Goal: Complete application form: Complete application form

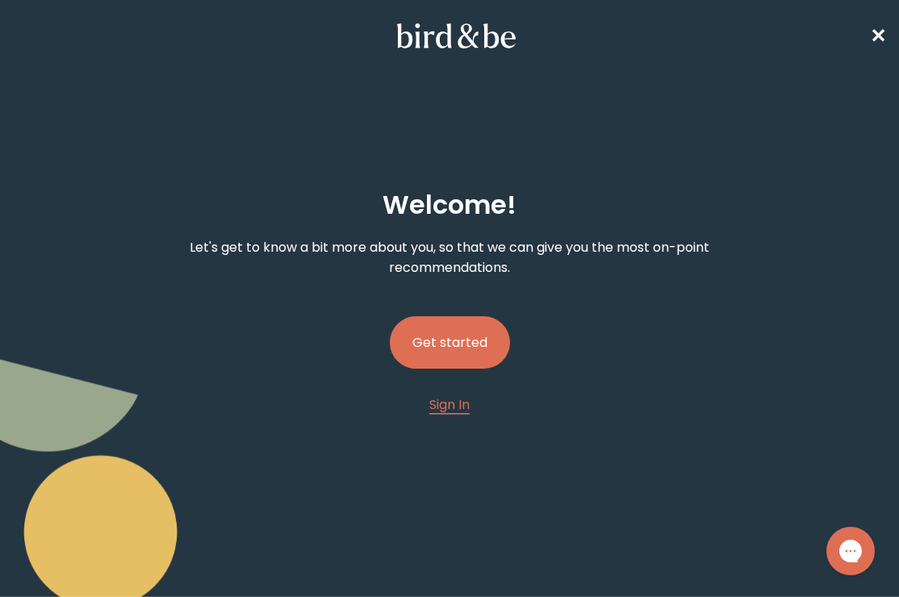
click at [478, 333] on button "Get started" at bounding box center [450, 342] width 120 height 52
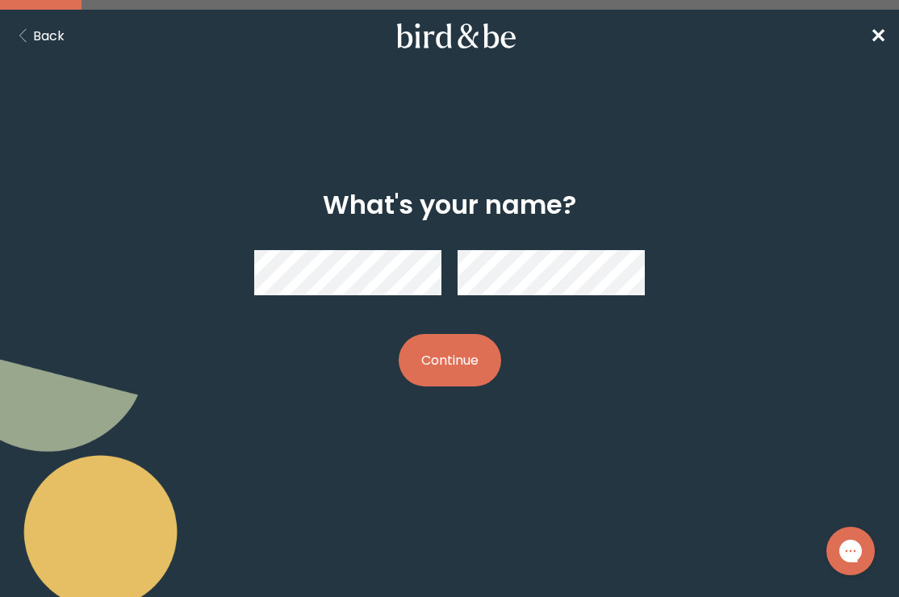
click at [428, 358] on button "Continue" at bounding box center [450, 360] width 103 height 52
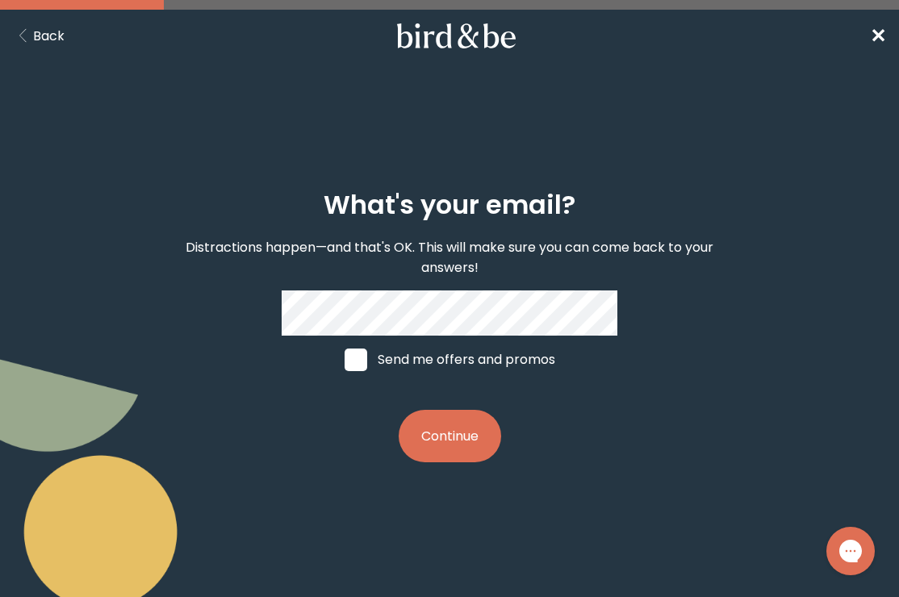
click at [664, 220] on div "What's your email? Distractions happen—and that's OK. This will make sure you c…" at bounding box center [449, 326] width 559 height 325
click at [480, 358] on label "Send me offers and promos" at bounding box center [449, 360] width 241 height 48
click at [345, 359] on input "Send me offers and promos" at bounding box center [344, 359] width 1 height 1
checkbox input "true"
click at [450, 426] on button "Continue" at bounding box center [450, 436] width 103 height 52
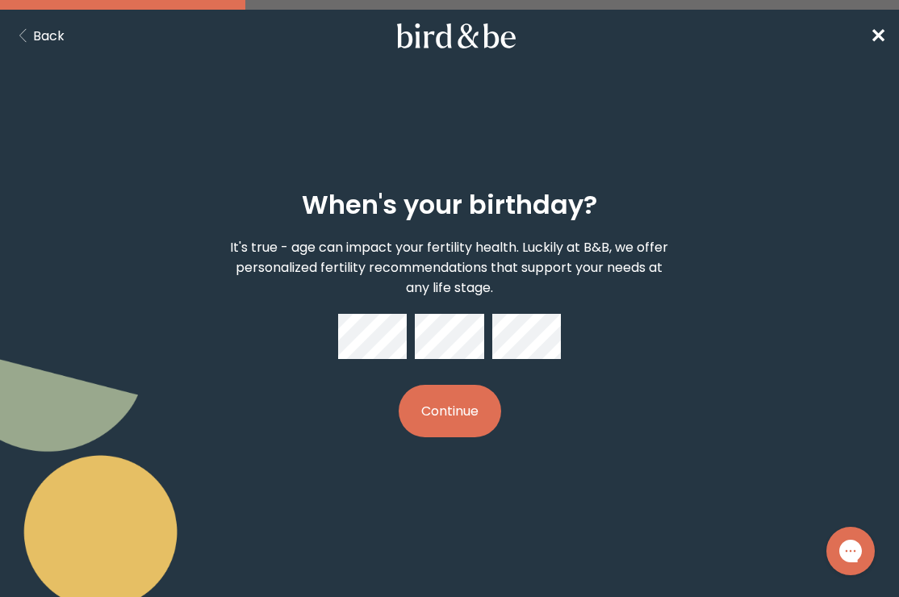
click at [467, 402] on button "Continue" at bounding box center [450, 411] width 103 height 52
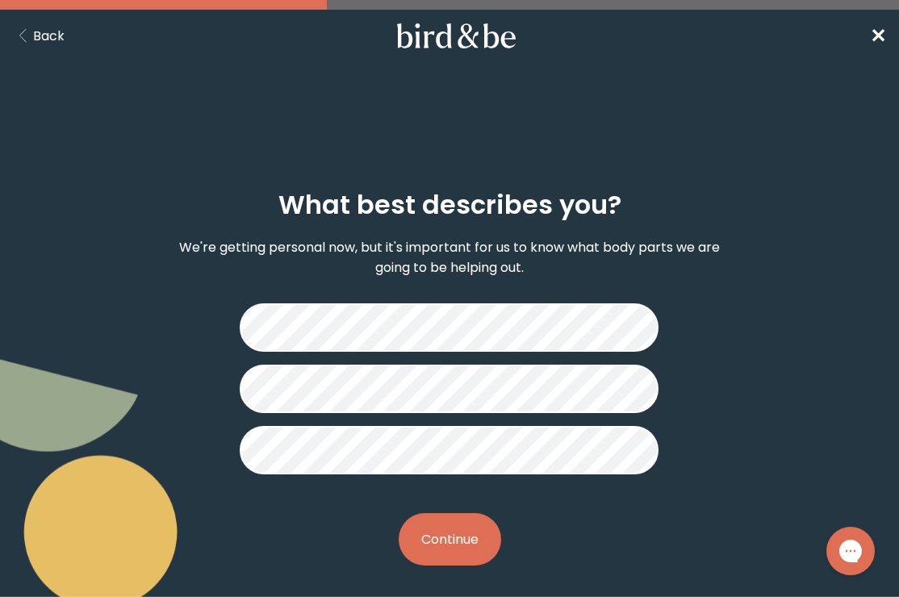
click at [442, 552] on button "Continue" at bounding box center [450, 539] width 103 height 52
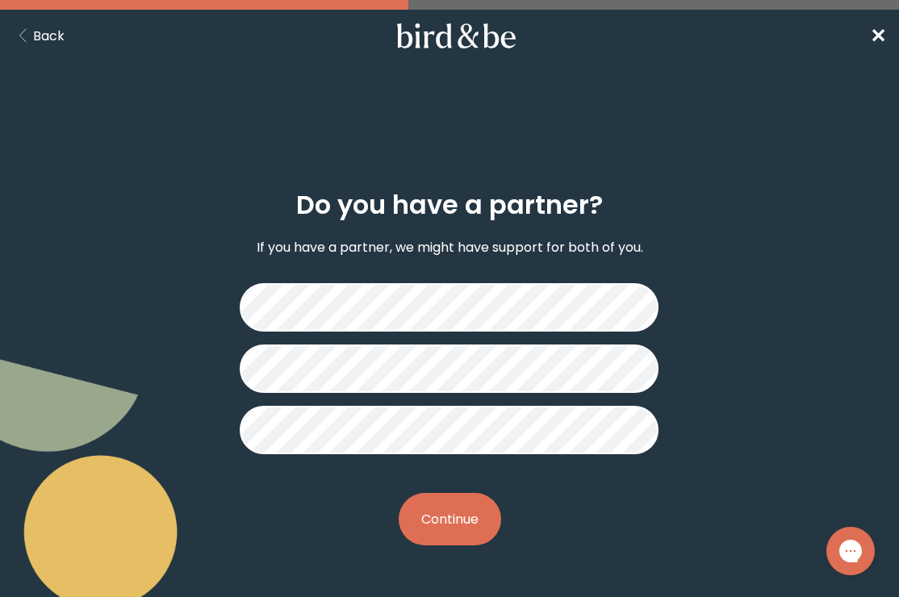
click at [467, 516] on button "Continue" at bounding box center [450, 519] width 103 height 52
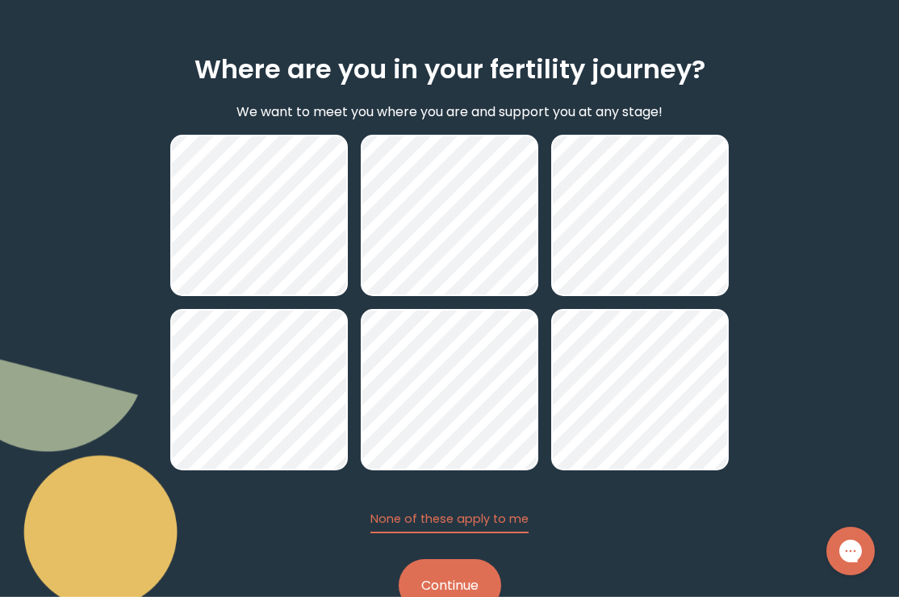
scroll to position [187, 0]
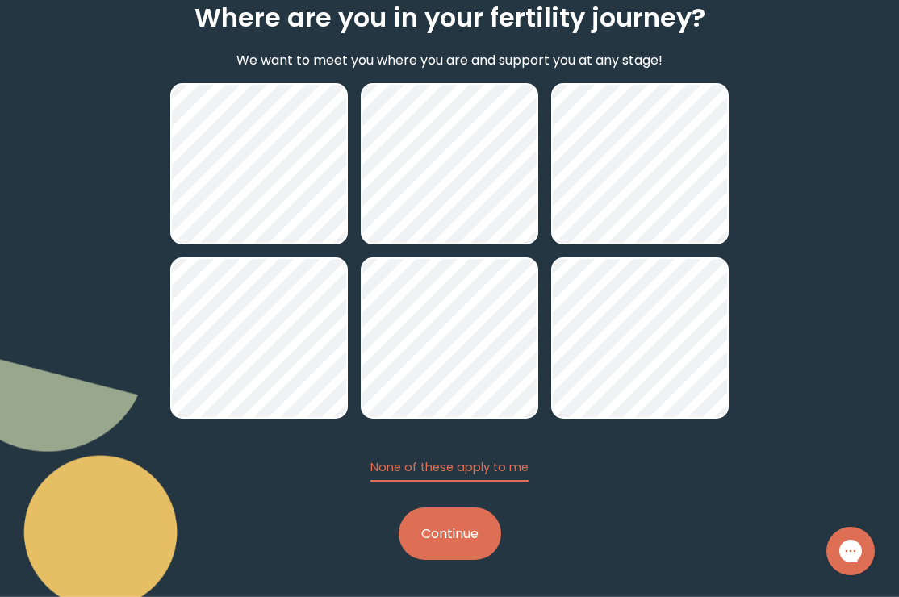
click at [459, 541] on button "Continue" at bounding box center [450, 534] width 103 height 52
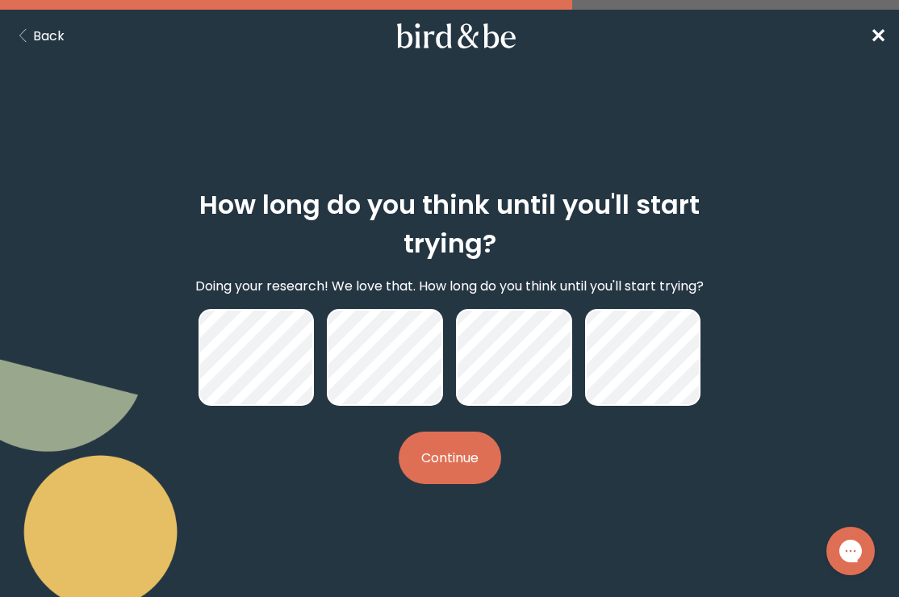
click at [460, 457] on button "Continue" at bounding box center [450, 458] width 103 height 52
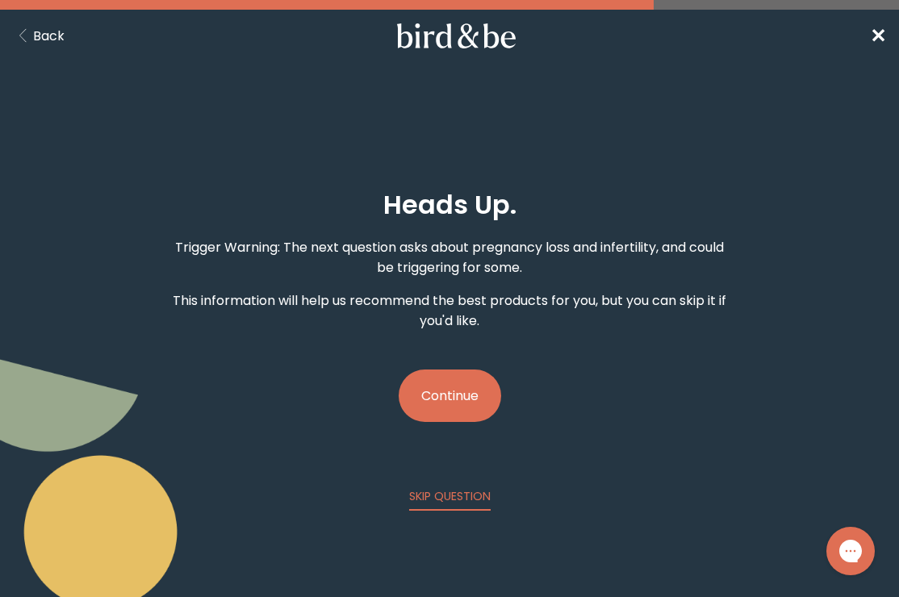
click at [480, 379] on button "Continue" at bounding box center [450, 396] width 103 height 52
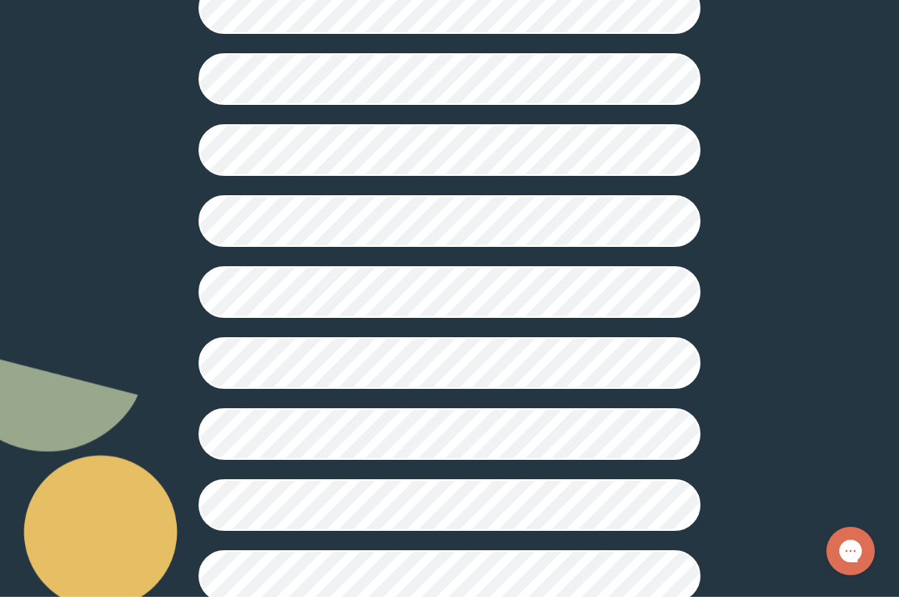
scroll to position [485, 0]
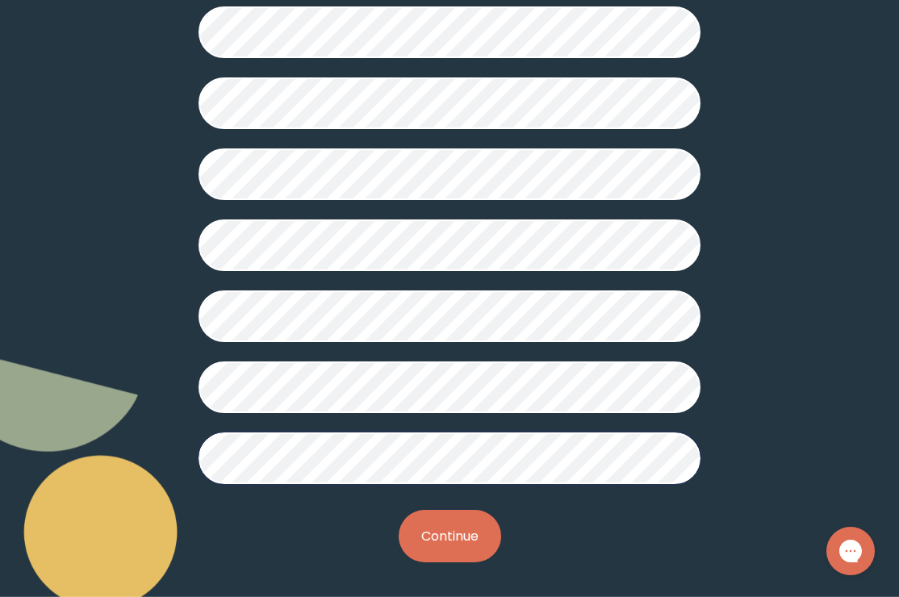
click at [434, 522] on button "Continue" at bounding box center [450, 536] width 103 height 52
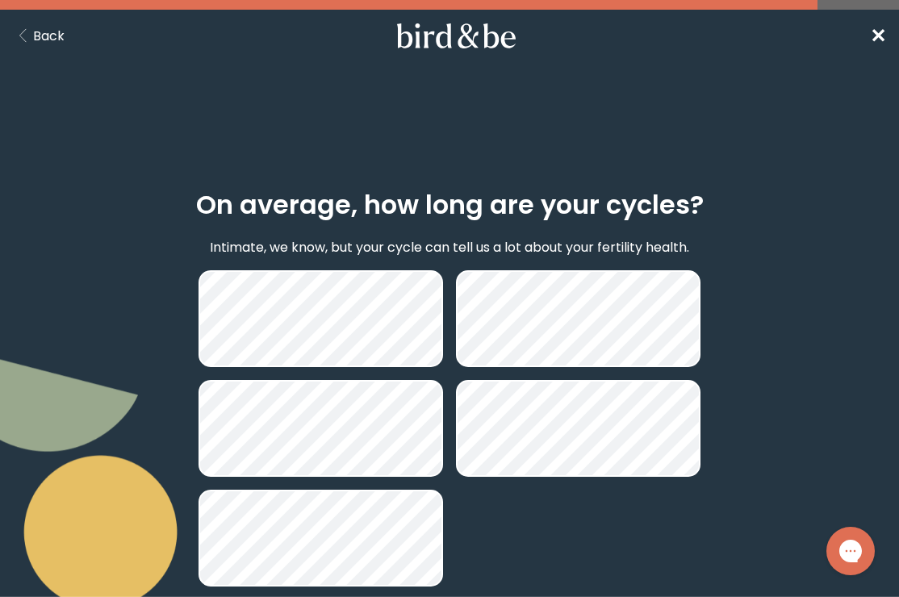
scroll to position [104, 0]
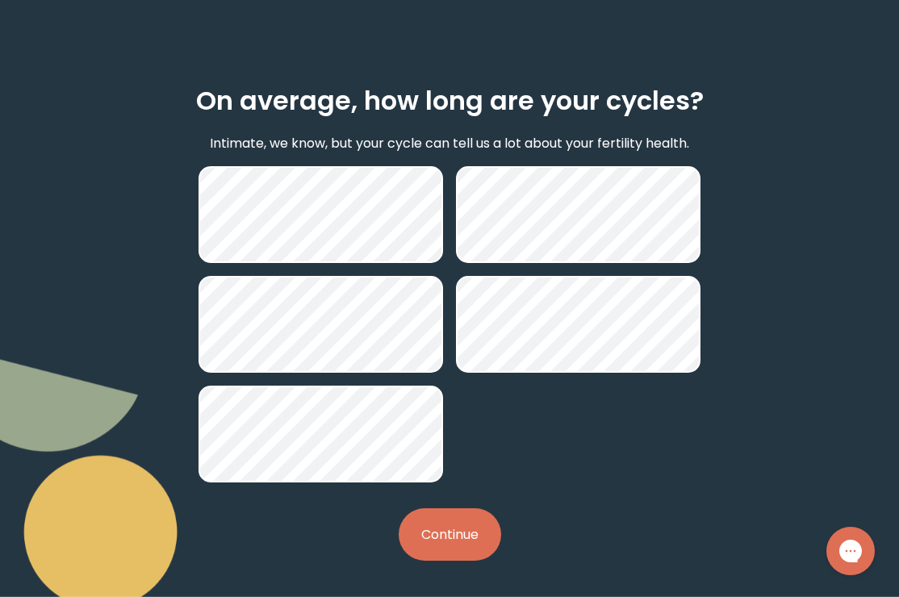
click at [454, 543] on button "Continue" at bounding box center [450, 535] width 103 height 52
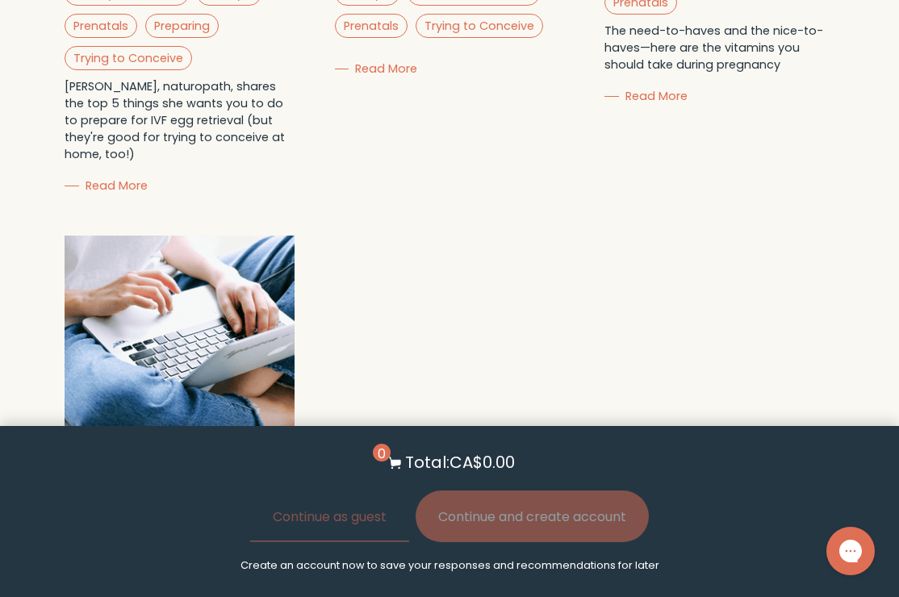
scroll to position [4814, 0]
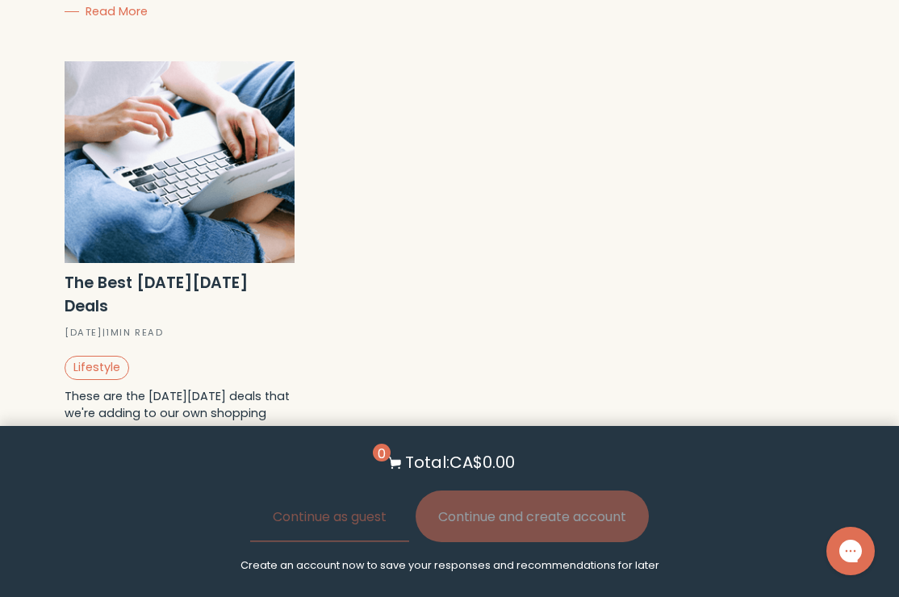
click at [149, 272] on strong "The Best [DATE][DATE] Deals" at bounding box center [156, 294] width 183 height 45
click at [104, 453] on span "Read More" at bounding box center [117, 461] width 62 height 16
